Goal: Information Seeking & Learning: Check status

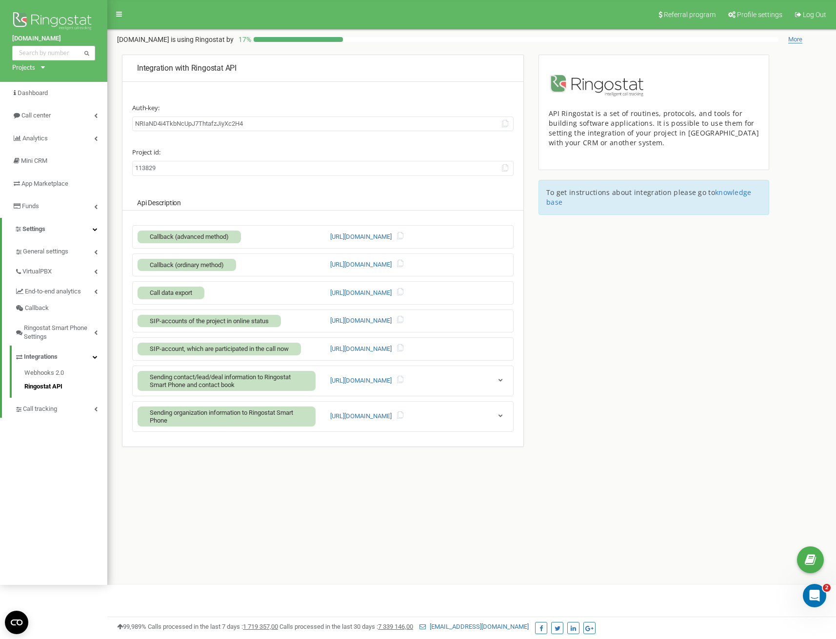
click at [118, 112] on div "Integration with Ringostat API Auth-key: [ENCRYPTION_KEY] Project id: 113829 Ap…" at bounding box center [323, 266] width 416 height 422
click at [69, 111] on link "Call center" at bounding box center [53, 115] width 107 height 23
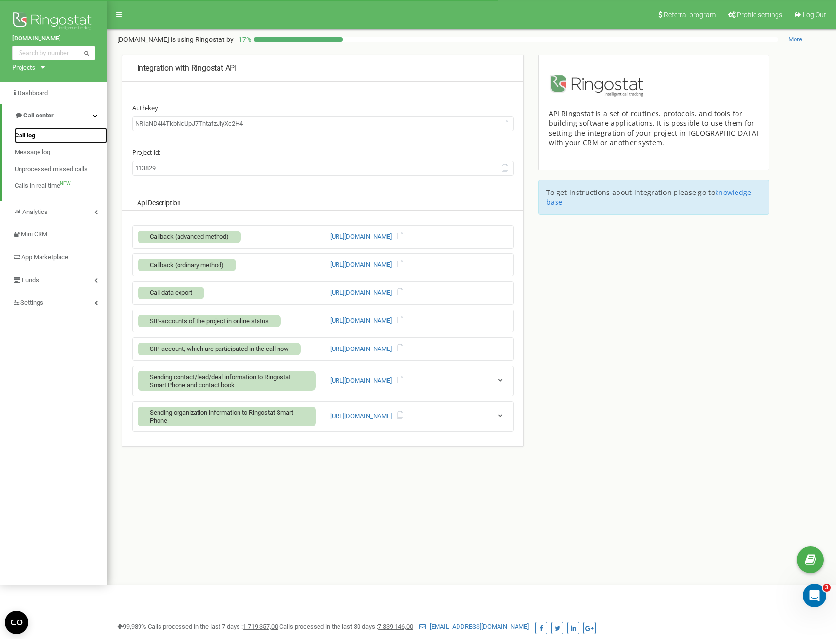
click at [32, 137] on span "Call log" at bounding box center [25, 135] width 20 height 9
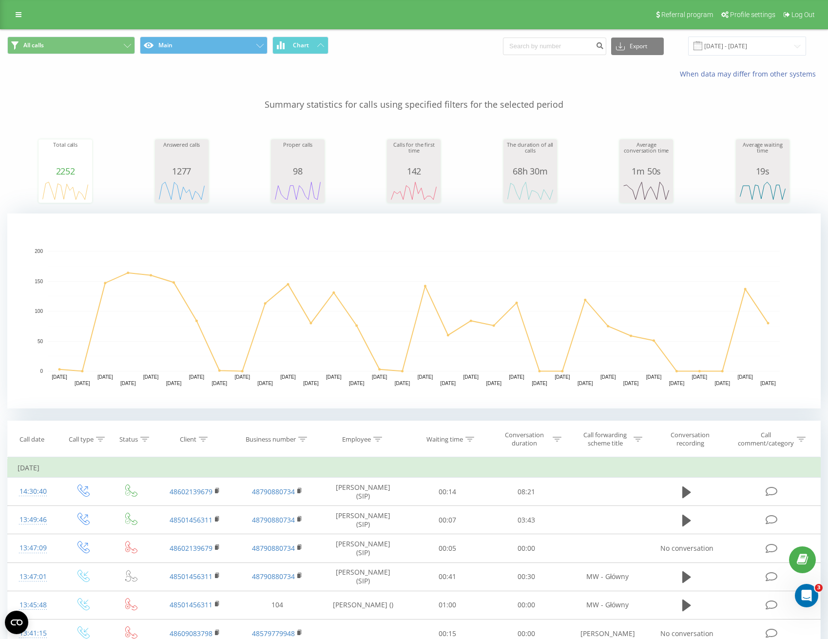
click at [606, 410] on div "All calls Main Chart Export .csv .xls .xlsx [DATE] - [DATE] When data may diffe…" at bounding box center [414, 627] width 814 height 1194
click at [85, 49] on button "All calls" at bounding box center [71, 46] width 128 height 18
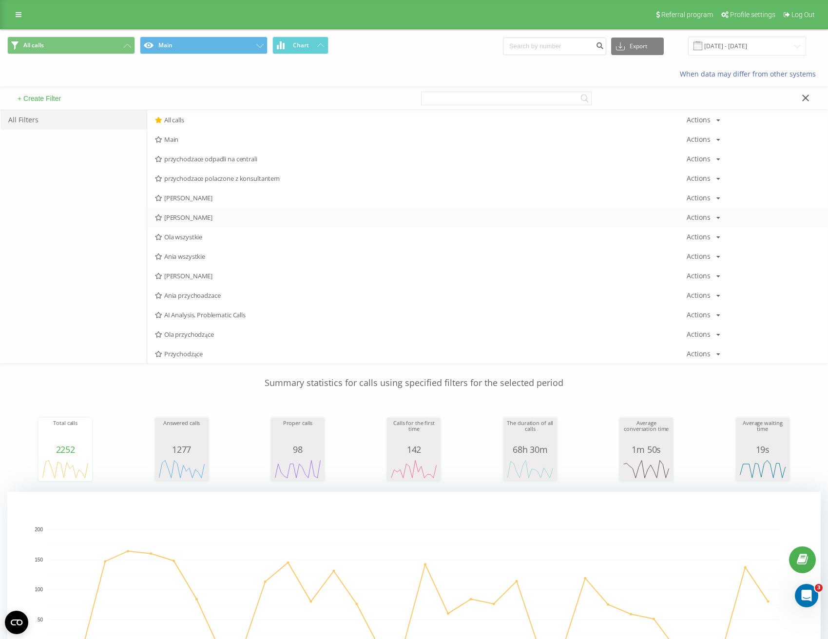
click at [190, 218] on span "[PERSON_NAME]" at bounding box center [421, 217] width 532 height 7
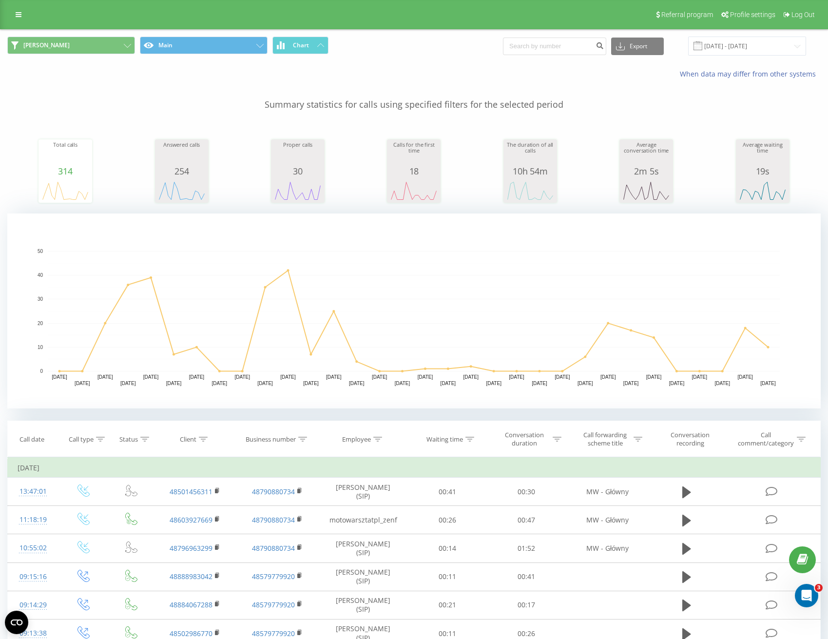
click at [211, 100] on p "Summary statistics for calls using specified filters for the selected period" at bounding box center [414, 95] width 814 height 32
